Goal: Find contact information: Find contact information

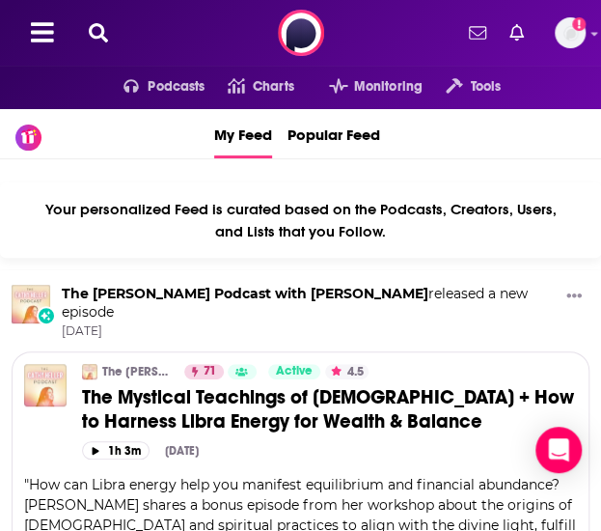
drag, startPoint x: 110, startPoint y: 20, endPoint x: 99, endPoint y: 28, distance: 13.1
click at [108, 20] on div "Podcasts Charts Monitoring Tools For Business For Podcasters More Add a profile…" at bounding box center [300, 33] width 601 height 66
click at [94, 28] on icon at bounding box center [98, 32] width 19 height 19
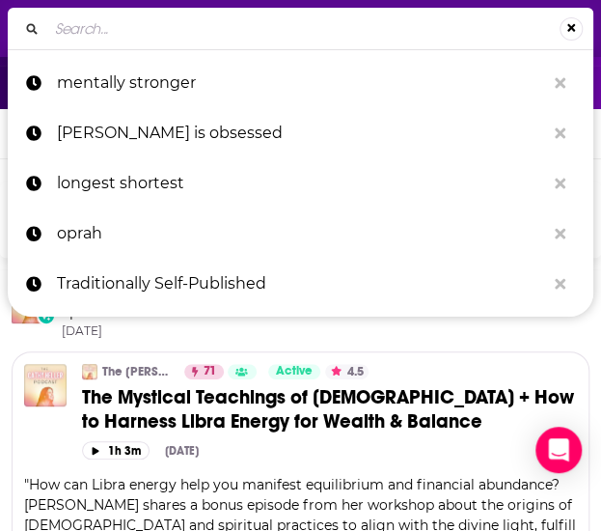
type input "THE HIGH PROTEIN PLATE 100 Satisfying Everyday Recipes By Rachael DeVaux (on sa…"
click at [313, 33] on input "Search..." at bounding box center [303, 29] width 512 height 31
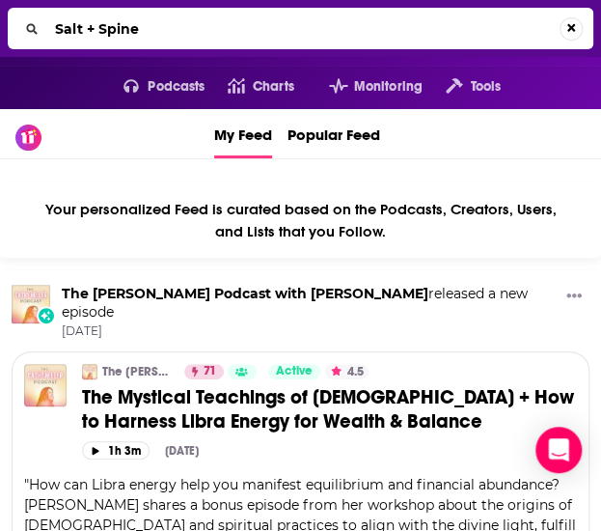
type input "Salt + Spine"
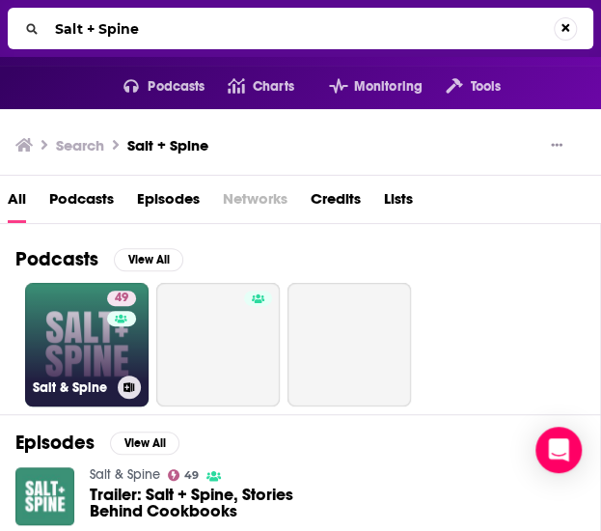
click at [89, 337] on link "49 Salt & Spine" at bounding box center [86, 344] width 123 height 123
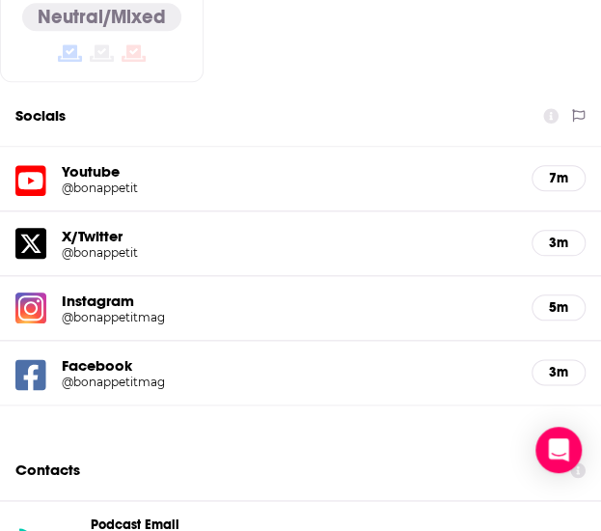
scroll to position [2412, 0]
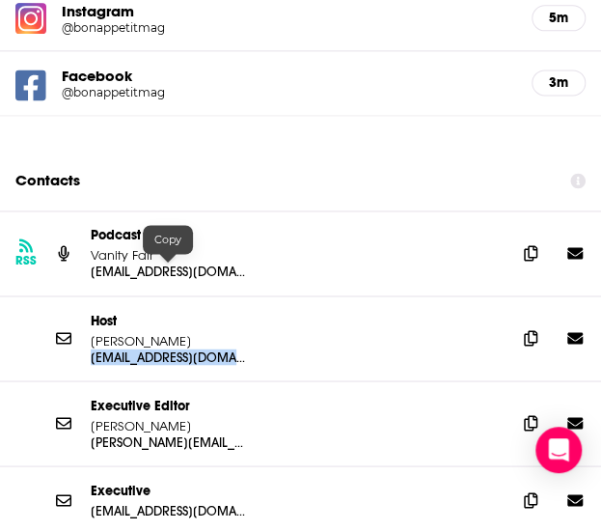
drag, startPoint x: 276, startPoint y: 267, endPoint x: 79, endPoint y: 269, distance: 196.8
click at [79, 296] on div "Host Amanda Shapiro ashapiro009@gmail.com ashapiro009@gmail.com" at bounding box center [300, 338] width 601 height 85
copy p "ashapiro009@gmail.com"
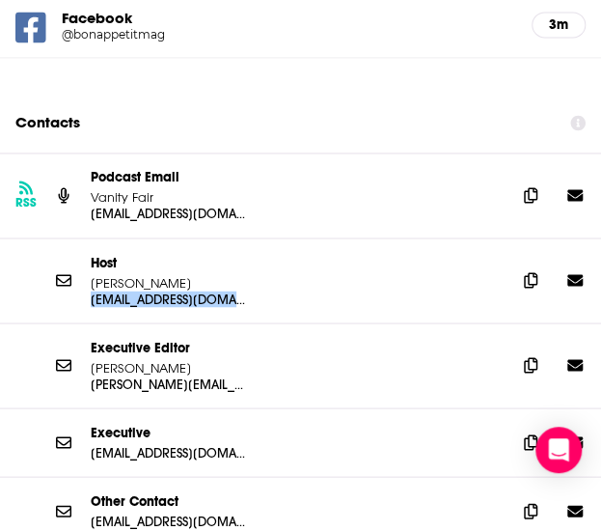
scroll to position [2508, 0]
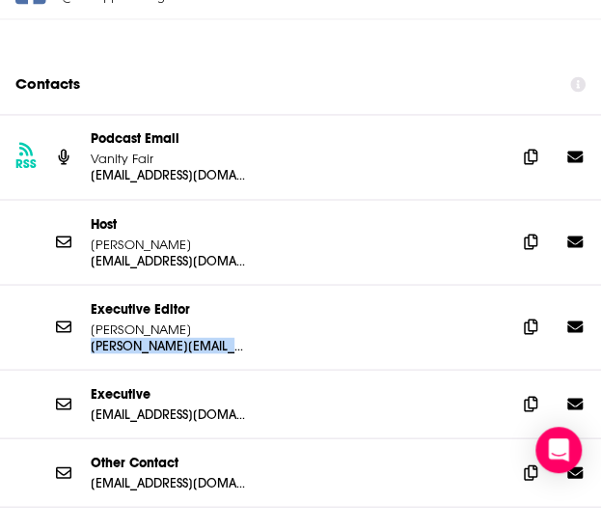
drag, startPoint x: 249, startPoint y: 252, endPoint x: 85, endPoint y: 256, distance: 164.0
click at [85, 285] on div "Executive Editor Sonia Chopra sonia@bonappetit.com sonia@bonappetit.com" at bounding box center [300, 327] width 601 height 85
copy p "sonia@bonappetit.com"
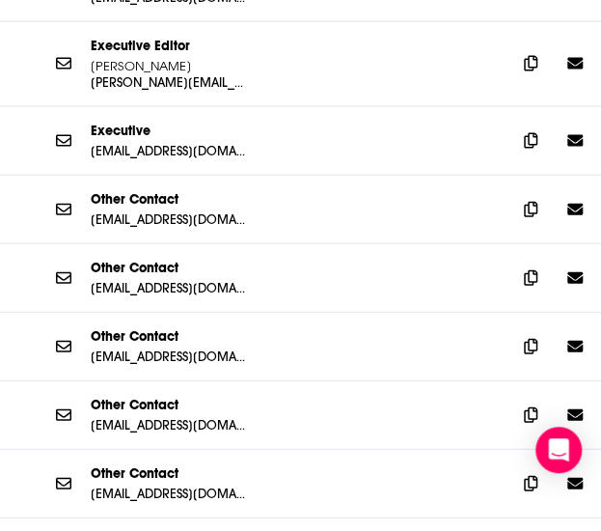
scroll to position [2798, 0]
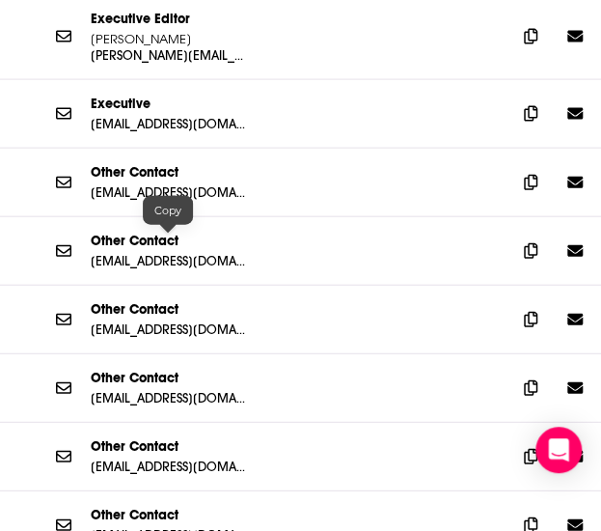
click at [221, 321] on p "bafoodist@bonappetit.com" at bounding box center [168, 329] width 154 height 16
click at [290, 321] on div "bafoodist@bonappetit.com" at bounding box center [296, 329] width 410 height 16
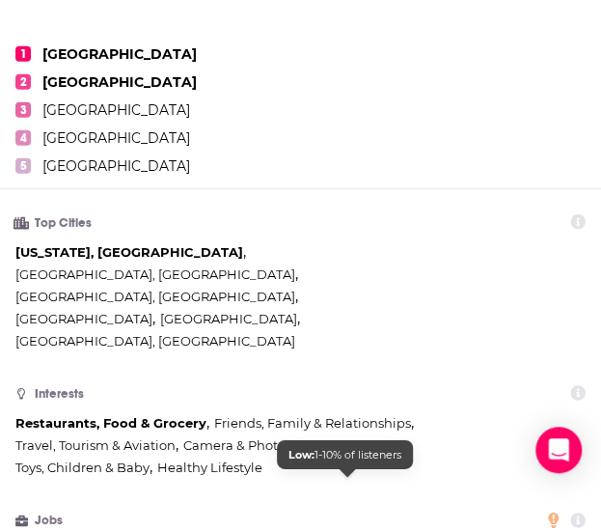
scroll to position [965, 0]
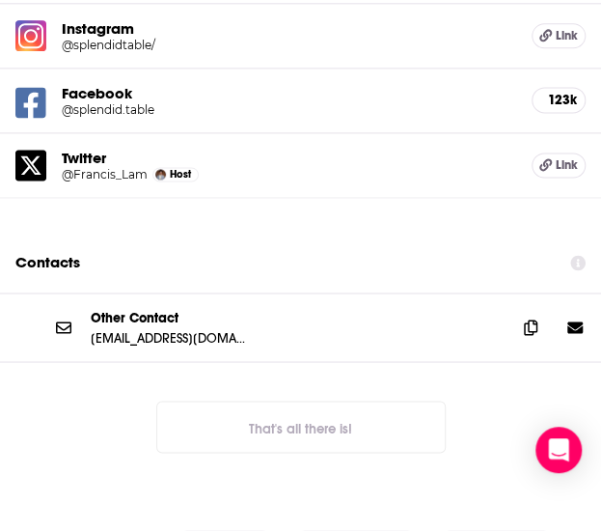
scroll to position [2508, 0]
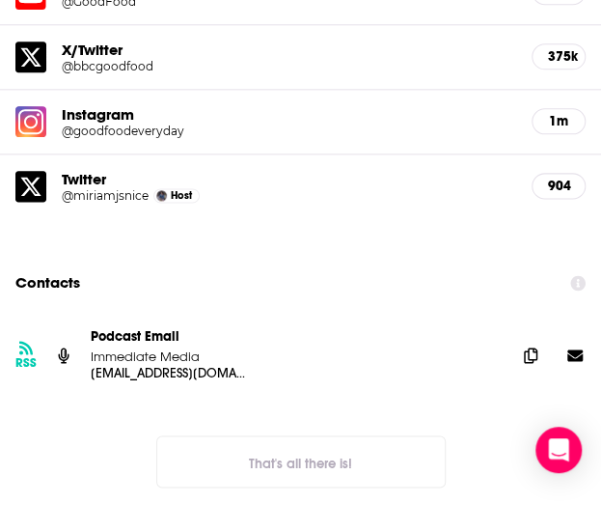
scroll to position [2412, 0]
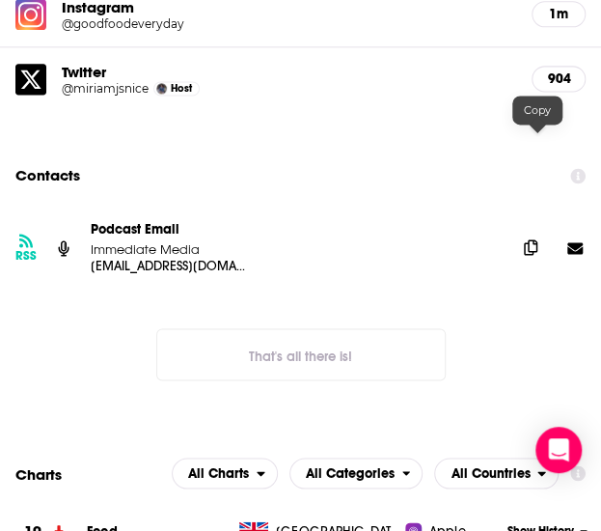
click at [532, 239] on icon at bounding box center [531, 246] width 14 height 15
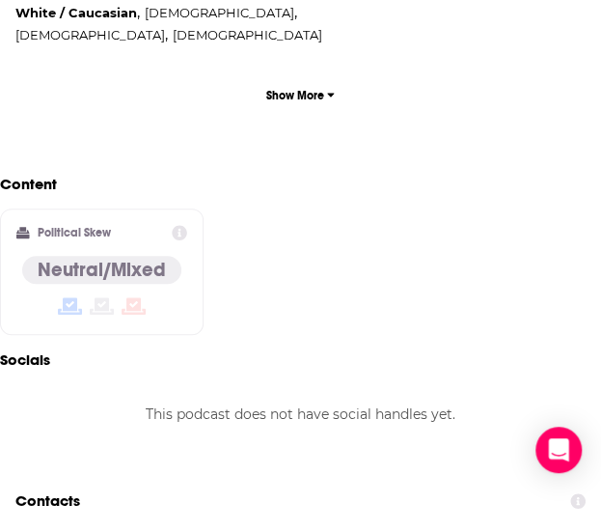
scroll to position [2122, 0]
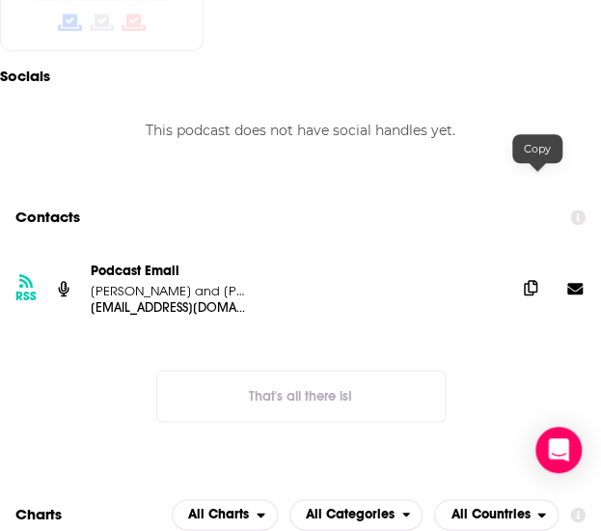
click at [528, 273] on span at bounding box center [530, 287] width 29 height 29
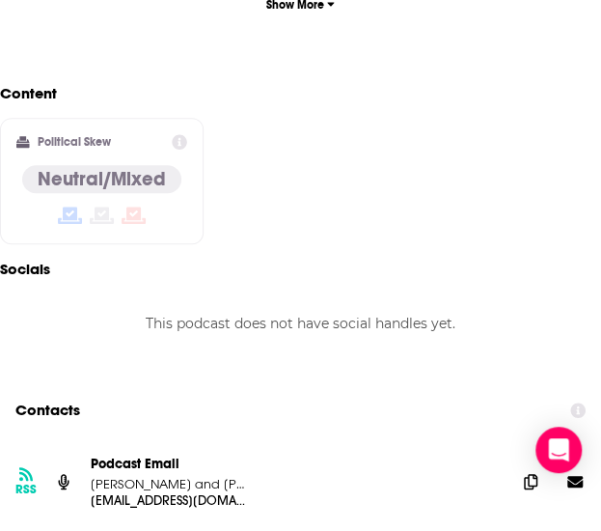
scroll to position [2219, 0]
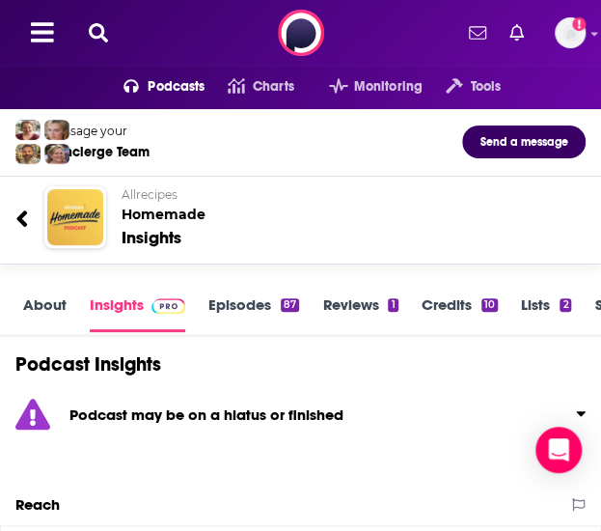
scroll to position [193, 0]
